Goal: Information Seeking & Learning: Learn about a topic

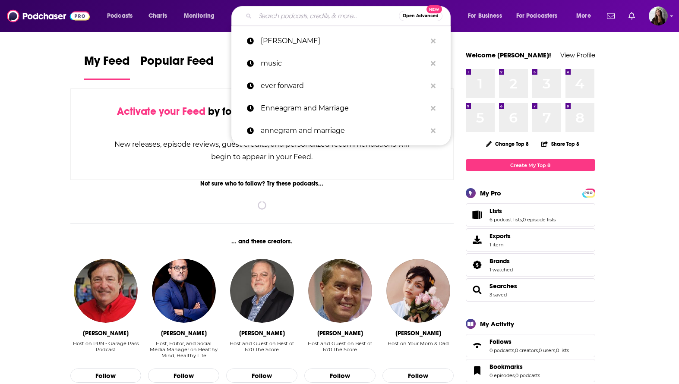
click at [304, 13] on input "Search podcasts, credits, & more..." at bounding box center [327, 16] width 144 height 14
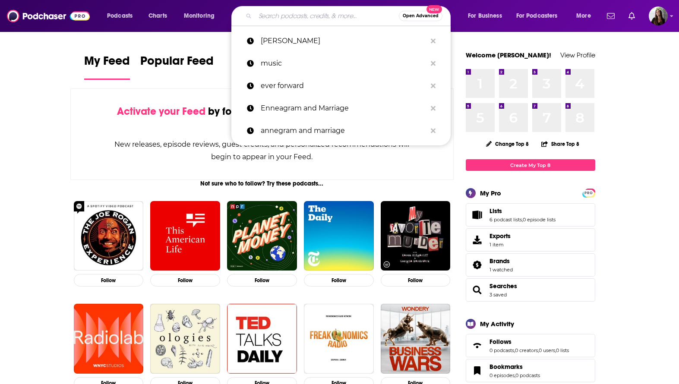
paste input "The [PERSON_NAME] Show"
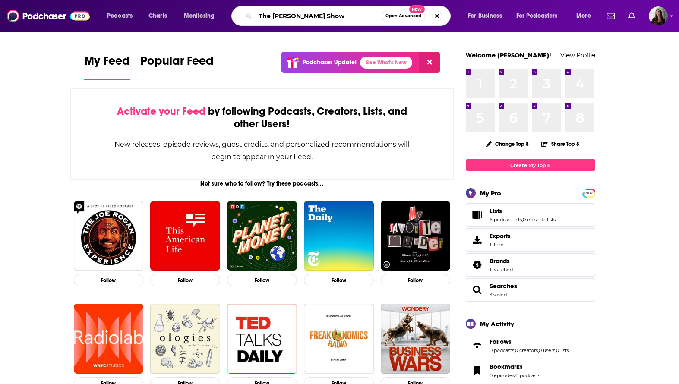
type input "The [PERSON_NAME] Show"
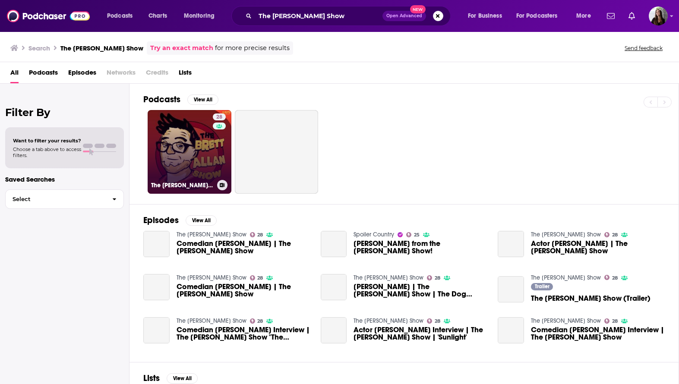
click at [187, 149] on link "28 The [PERSON_NAME] Show" at bounding box center [190, 152] width 84 height 84
